Goal: Task Accomplishment & Management: Complete application form

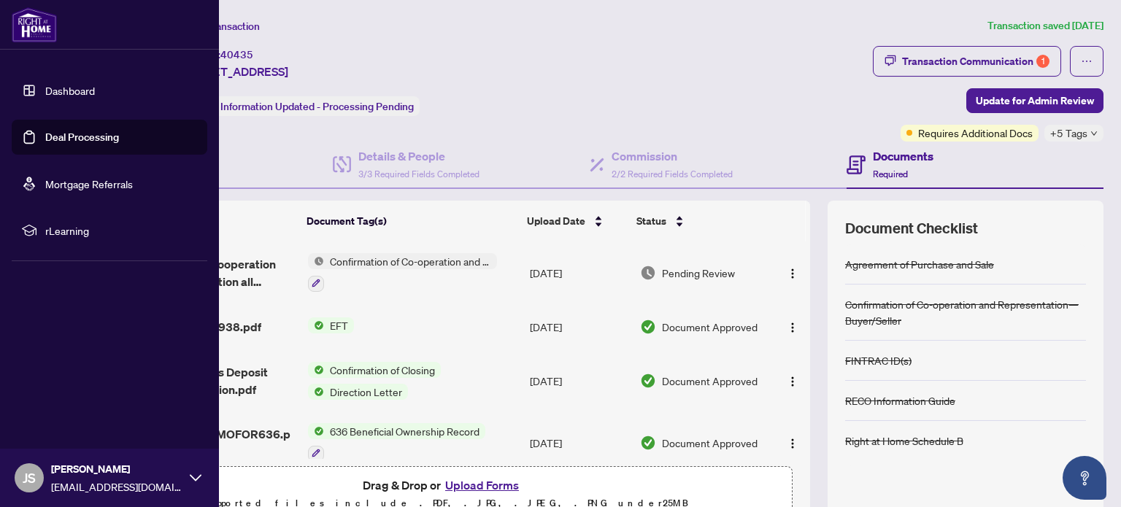
click at [58, 91] on link "Dashboard" at bounding box center [70, 90] width 50 height 13
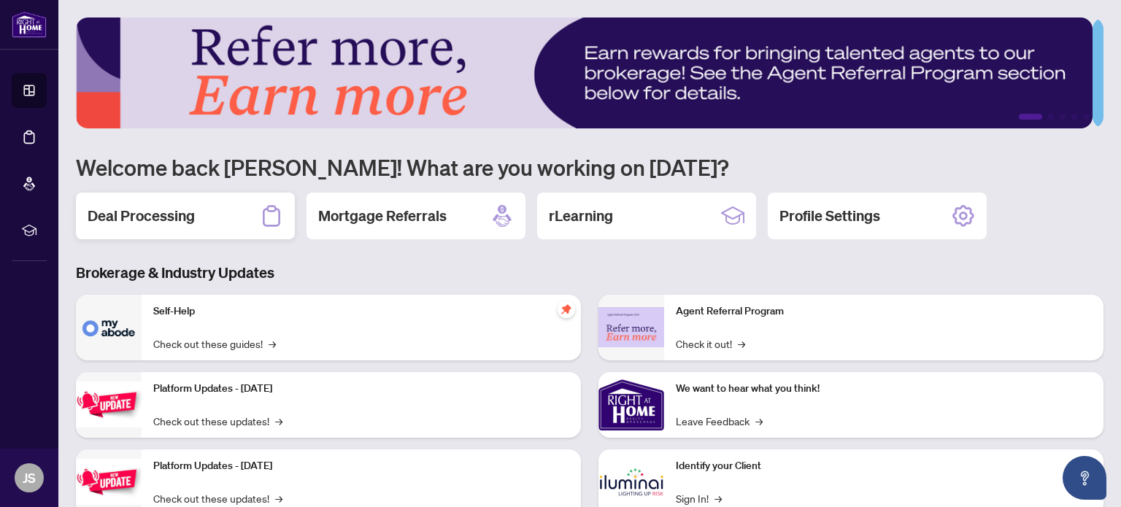
click at [169, 212] on h2 "Deal Processing" at bounding box center [141, 216] width 107 height 20
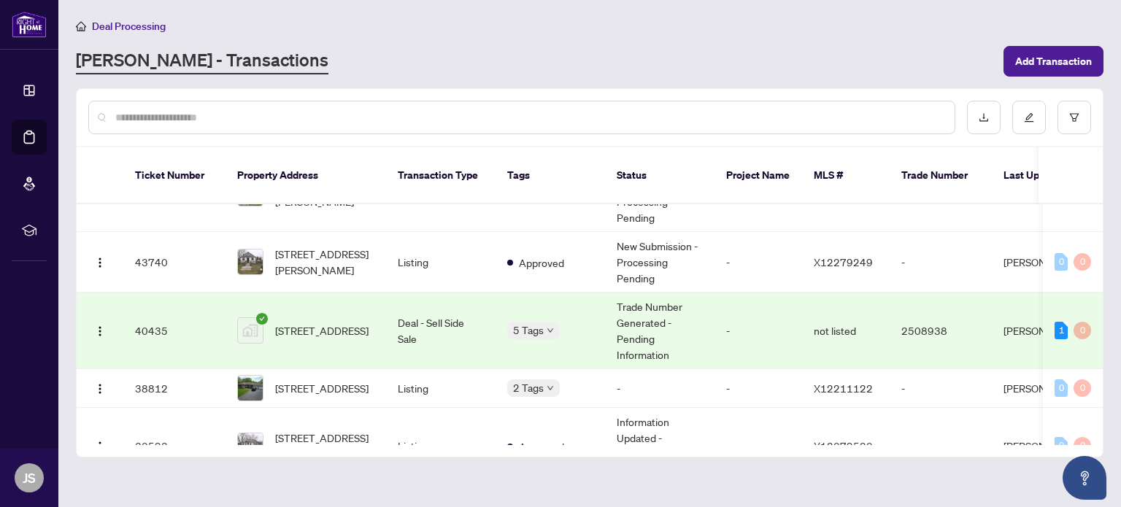
scroll to position [123, 0]
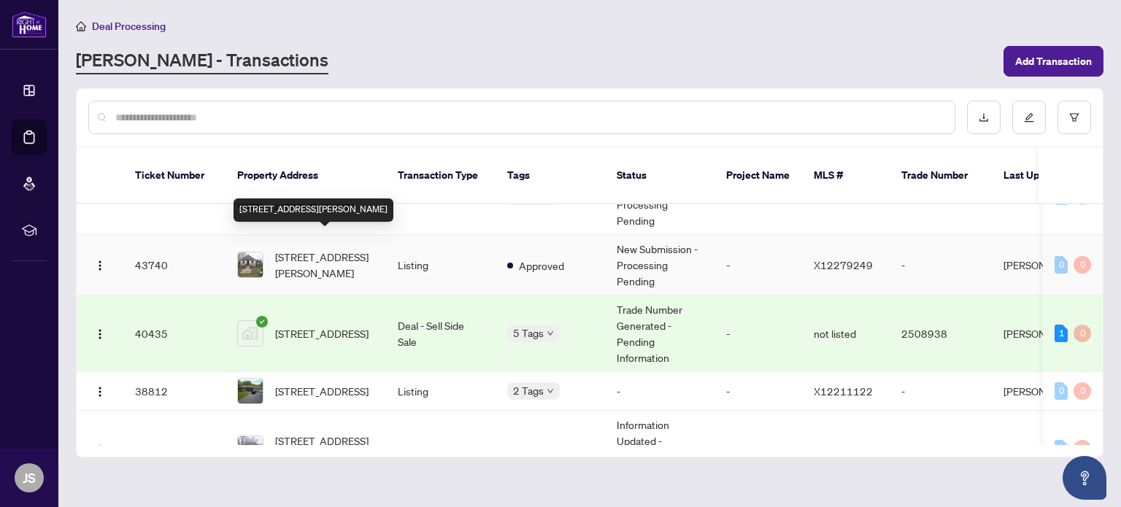
click at [354, 249] on span "[STREET_ADDRESS][PERSON_NAME]" at bounding box center [324, 265] width 99 height 32
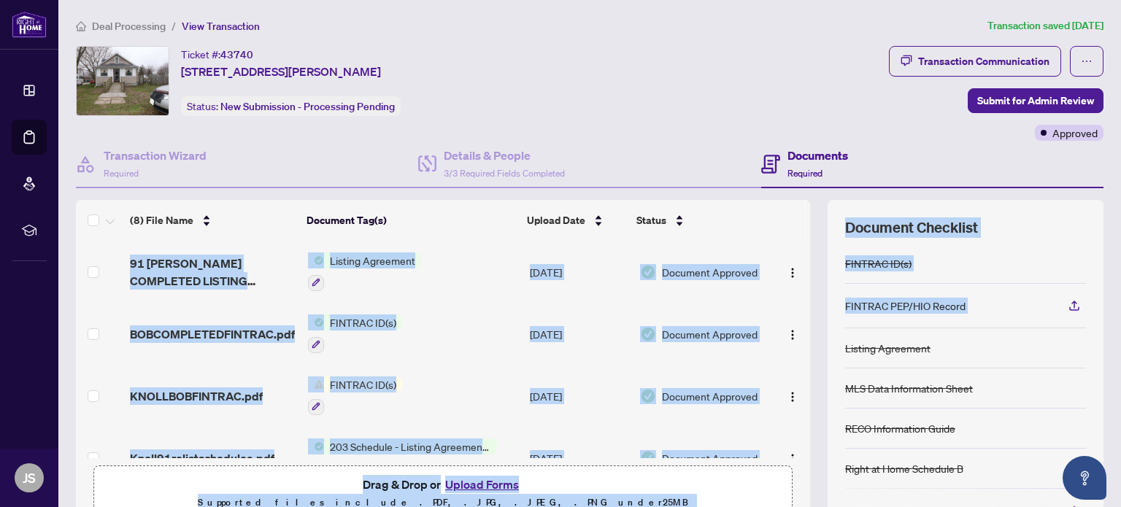
drag, startPoint x: 800, startPoint y: 306, endPoint x: 815, endPoint y: 361, distance: 57.4
click at [815, 361] on div "(8) File Name Document Tag(s) Upload Date Status 91 [PERSON_NAME] COMPLETED LIS…" at bounding box center [590, 364] width 1028 height 329
click at [487, 482] on button "Upload Forms" at bounding box center [482, 484] width 83 height 19
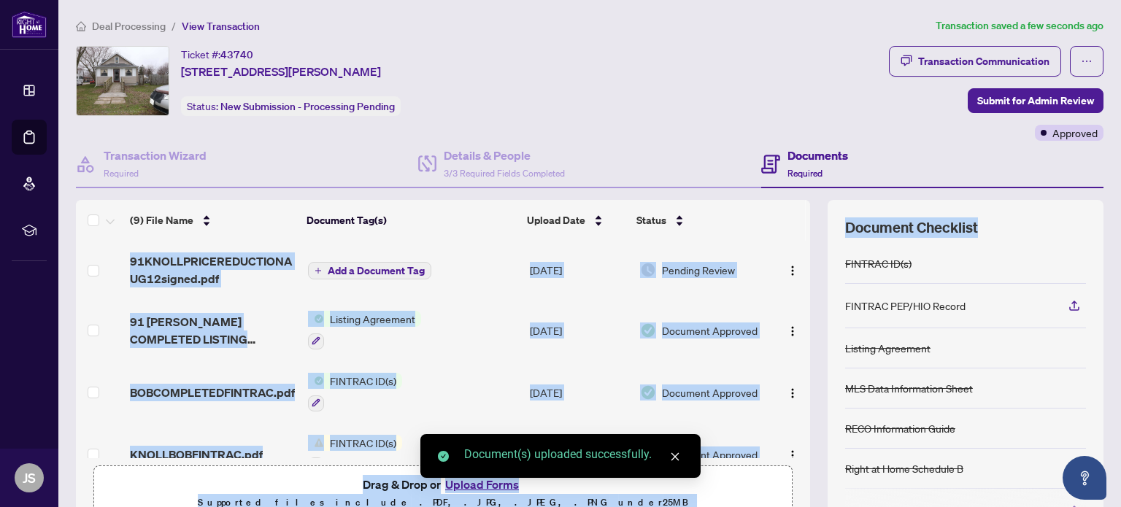
click at [386, 268] on span "Add a Document Tag" at bounding box center [376, 271] width 97 height 10
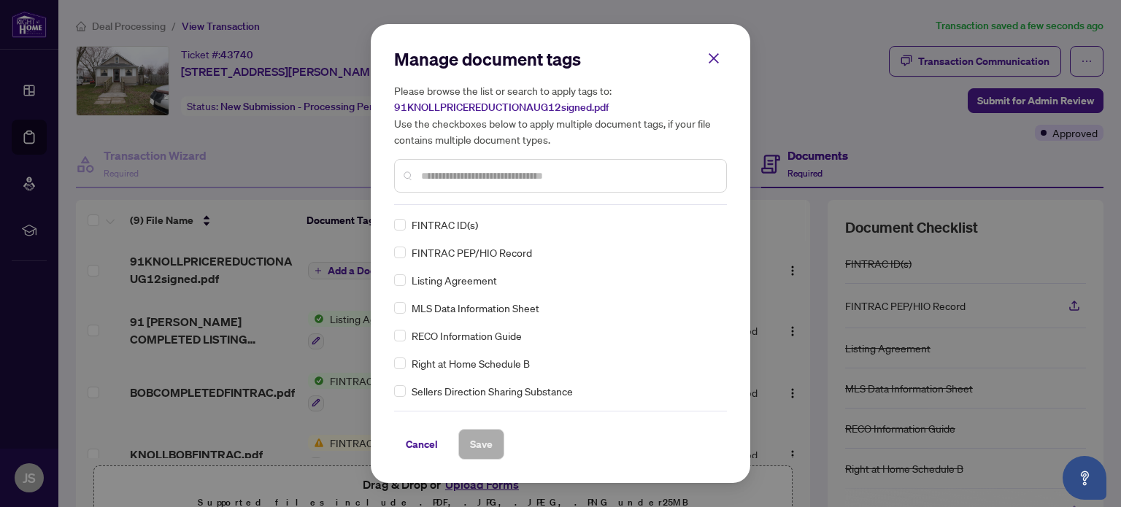
click at [505, 172] on input "text" at bounding box center [568, 176] width 294 height 16
click at [716, 57] on icon "close" at bounding box center [714, 58] width 10 height 10
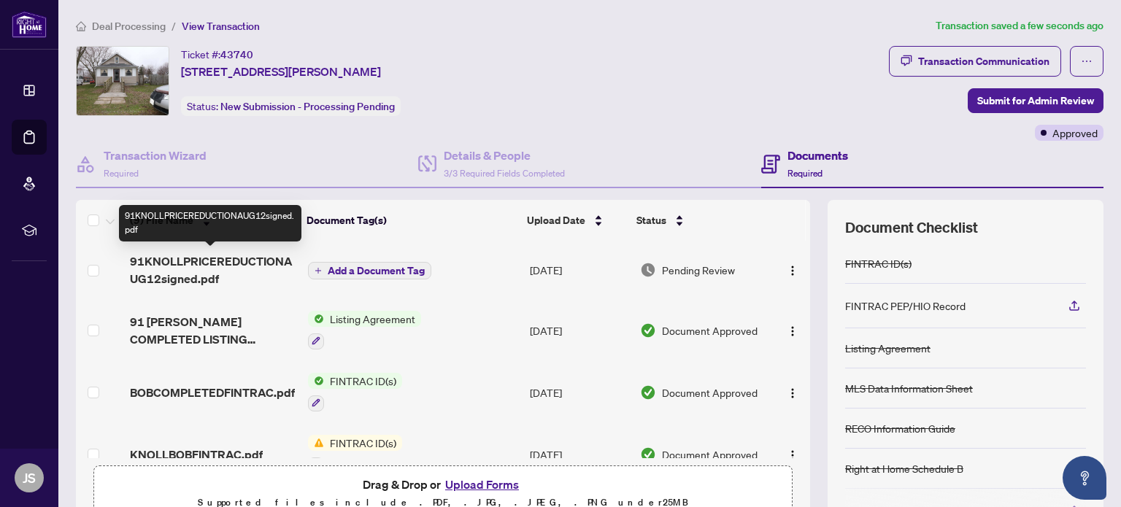
click at [175, 256] on span "91KNOLLPRICEREDUCTIONAUG12signed.pdf" at bounding box center [213, 270] width 166 height 35
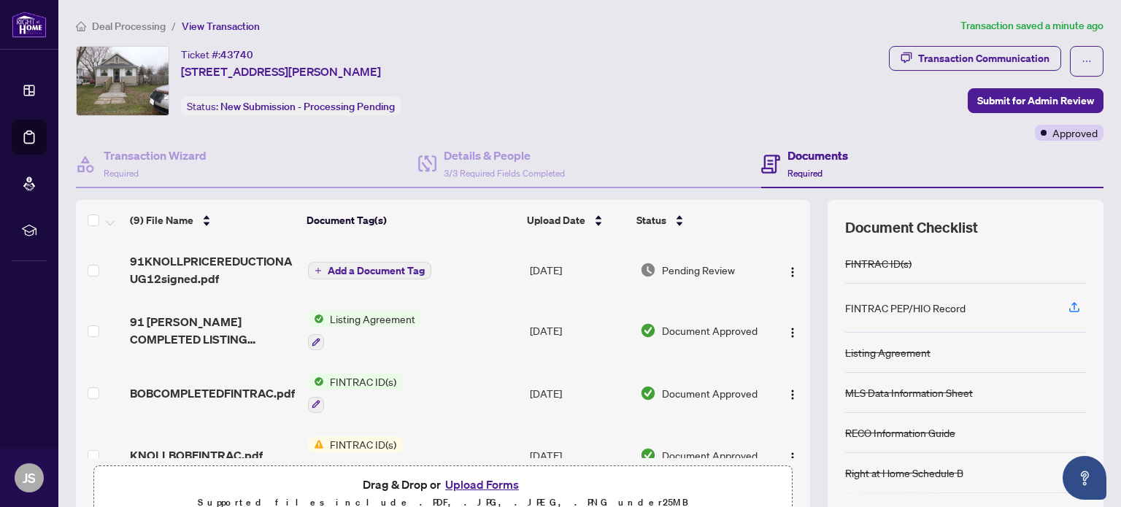
click at [374, 266] on span "Add a Document Tag" at bounding box center [376, 271] width 97 height 10
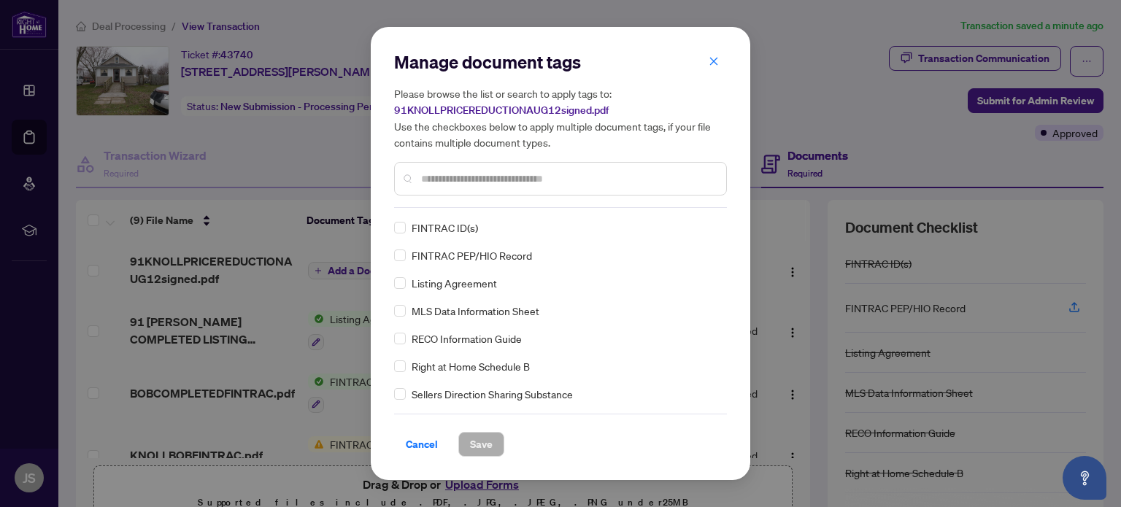
click at [522, 180] on input "text" at bounding box center [568, 179] width 294 height 16
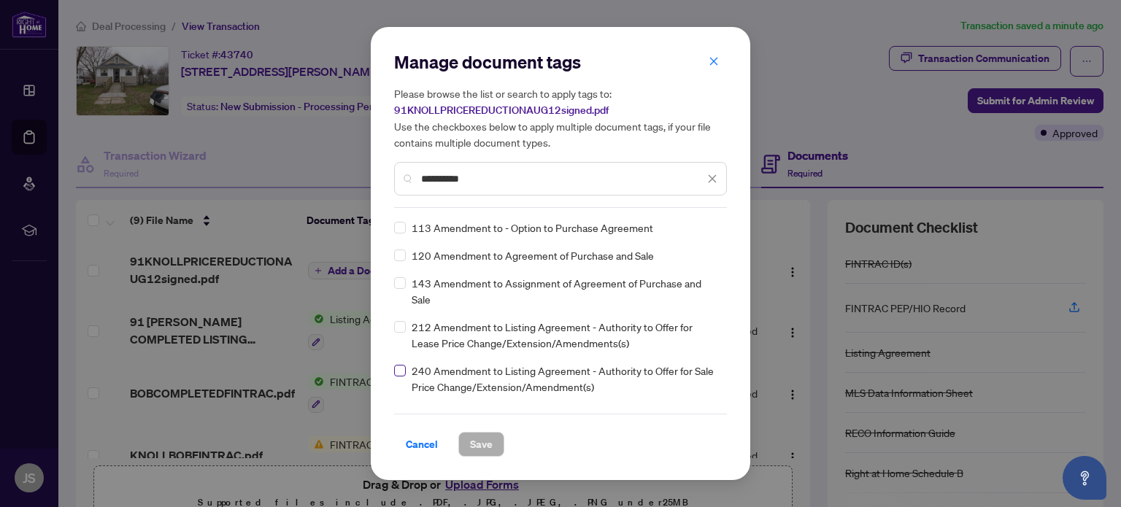
type input "*********"
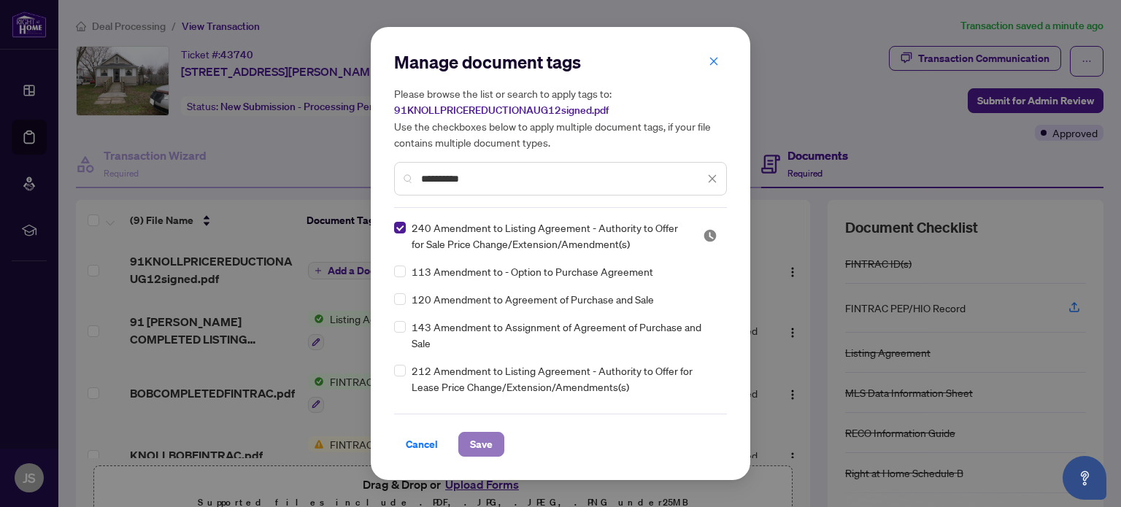
click at [488, 446] on span "Save" at bounding box center [481, 444] width 23 height 23
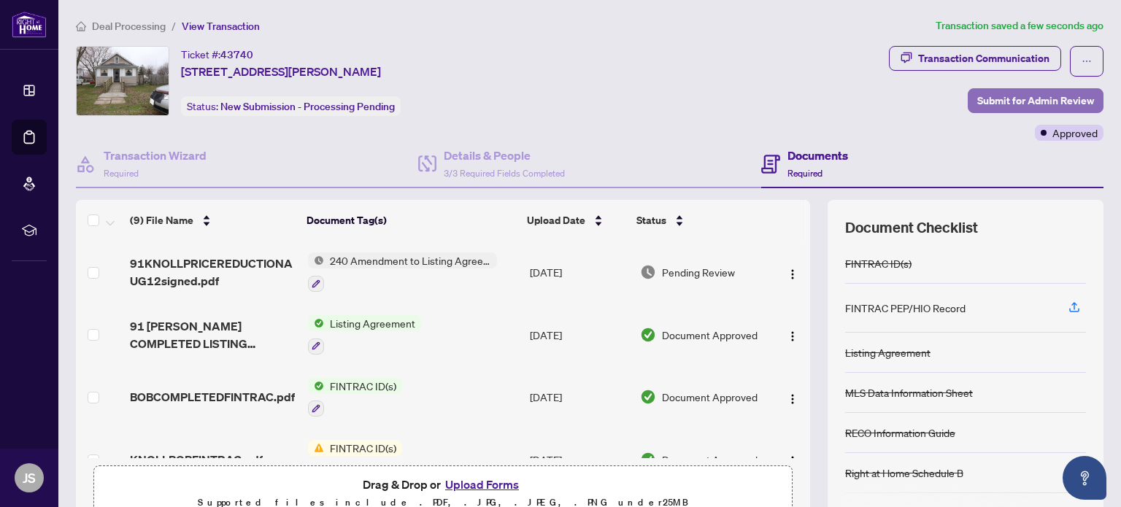
click at [1037, 99] on span "Submit for Admin Review" at bounding box center [1036, 100] width 117 height 23
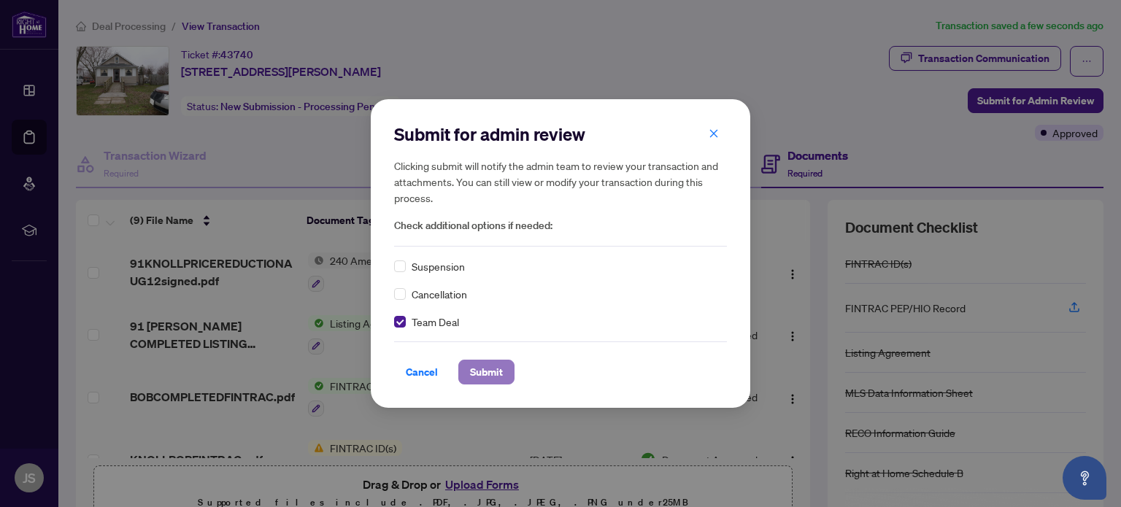
click at [488, 367] on span "Submit" at bounding box center [486, 372] width 33 height 23
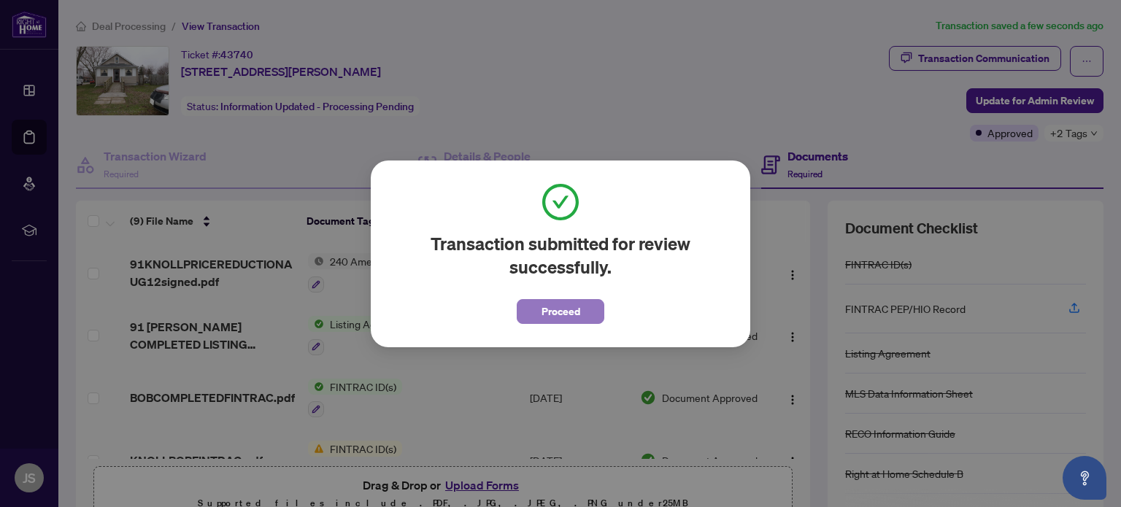
click at [569, 308] on span "Proceed" at bounding box center [561, 311] width 39 height 23
